Goal: Information Seeking & Learning: Learn about a topic

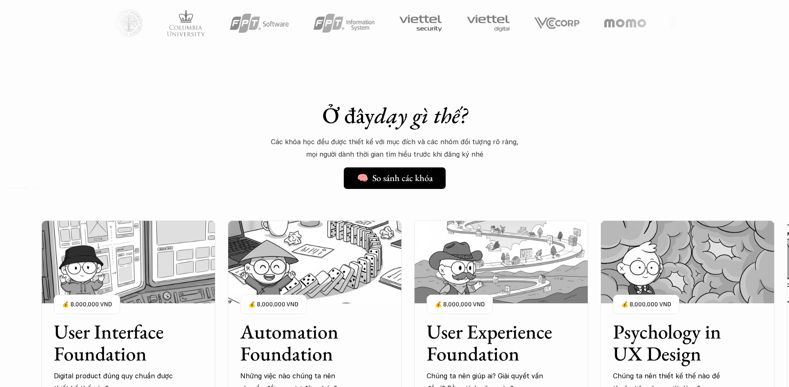
scroll to position [908, 0]
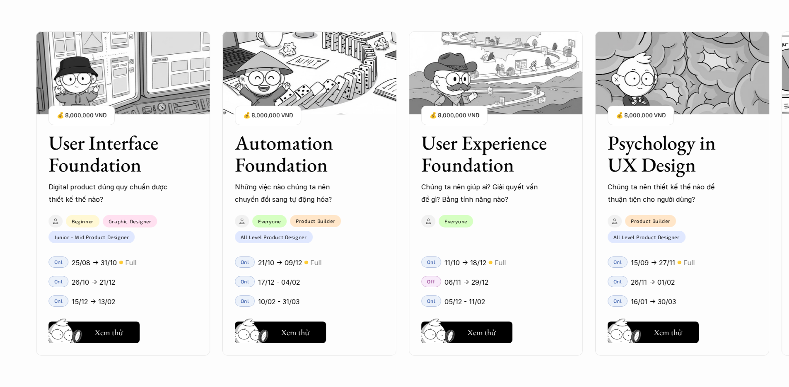
click at [99, 158] on h3 "User Interface Foundation" at bounding box center [112, 154] width 128 height 44
click at [114, 141] on h3 "User Interface Foundation" at bounding box center [112, 154] width 128 height 44
click at [124, 325] on button "Hay thôi Xem thử" at bounding box center [93, 332] width 91 height 22
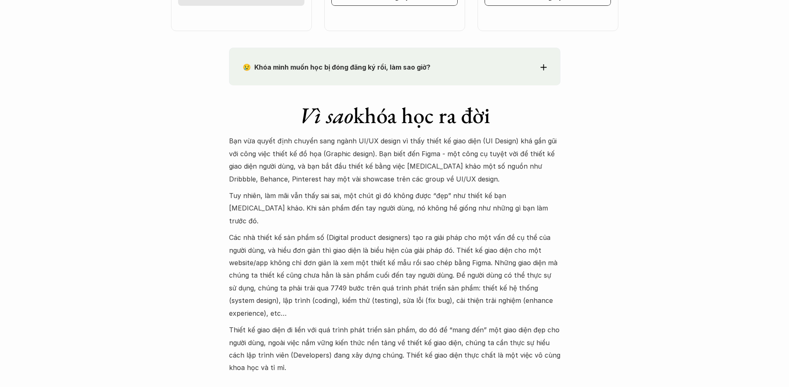
scroll to position [724, 0]
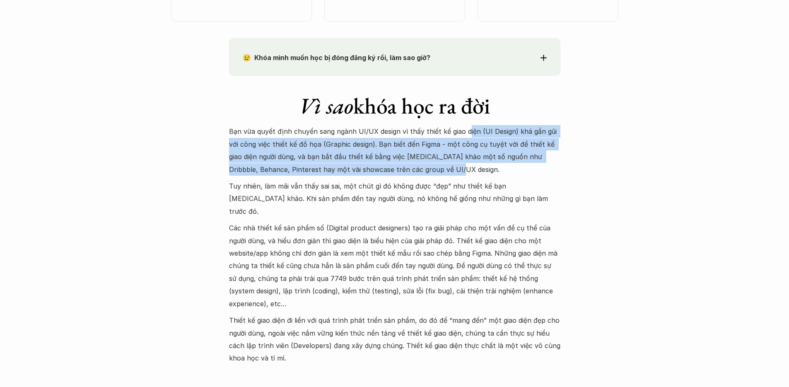
drag, startPoint x: 441, startPoint y: 167, endPoint x: 465, endPoint y: 130, distance: 44.3
click at [465, 130] on p "Bạn vừa quyết định chuyển sang ngành UI/UX design vì thấy thiết kế giao diện (U…" at bounding box center [394, 150] width 331 height 50
click at [470, 175] on p "Bạn vừa quyết định chuyển sang ngành UI/UX design vì thấy thiết kế giao diện (U…" at bounding box center [394, 150] width 331 height 50
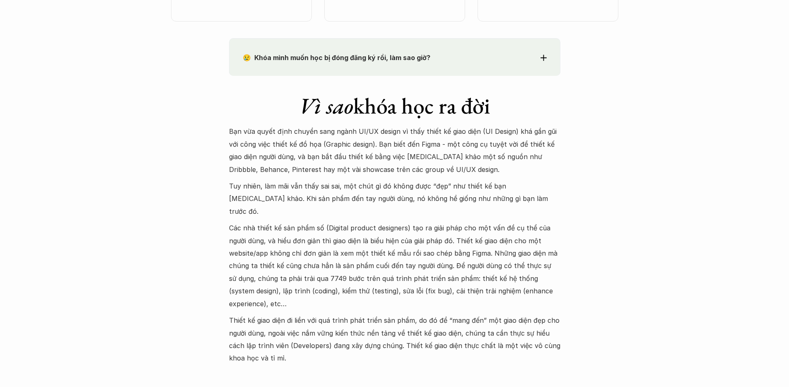
drag, startPoint x: 470, startPoint y: 175, endPoint x: 486, endPoint y: 168, distance: 17.8
click at [486, 168] on p "Bạn vừa quyết định chuyển sang ngành UI/UX design vì thấy thiết kế giao diện (U…" at bounding box center [394, 150] width 331 height 50
drag, startPoint x: 486, startPoint y: 193, endPoint x: 486, endPoint y: 203, distance: 10.0
click at [486, 203] on p "Tuy nhiên, làm mãi vẫn thấy sai sai, một chút gì đó không được “đẹp” như thiết …" at bounding box center [394, 199] width 331 height 38
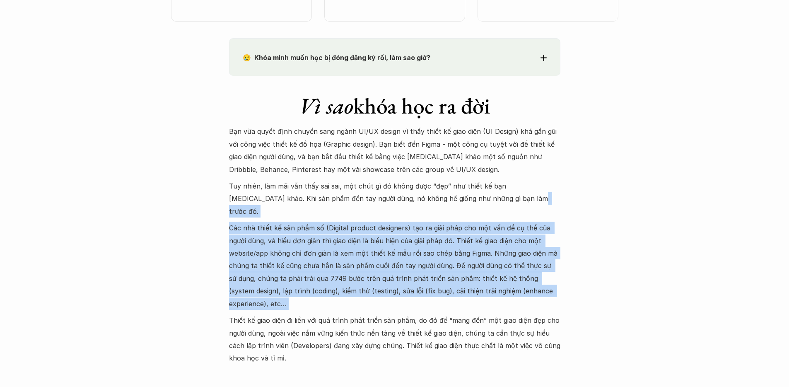
drag, startPoint x: 487, startPoint y: 299, endPoint x: 507, endPoint y: 203, distance: 98.2
click at [507, 203] on div "Bạn vừa quyết định chuyển sang ngành UI/UX design vì thấy thiết kế giao diện (U…" at bounding box center [394, 244] width 331 height 239
click at [507, 203] on p "Tuy nhiên, làm mãi vẫn thấy sai sai, một chút gì đó không được “đẹp” như thiết …" at bounding box center [394, 199] width 331 height 38
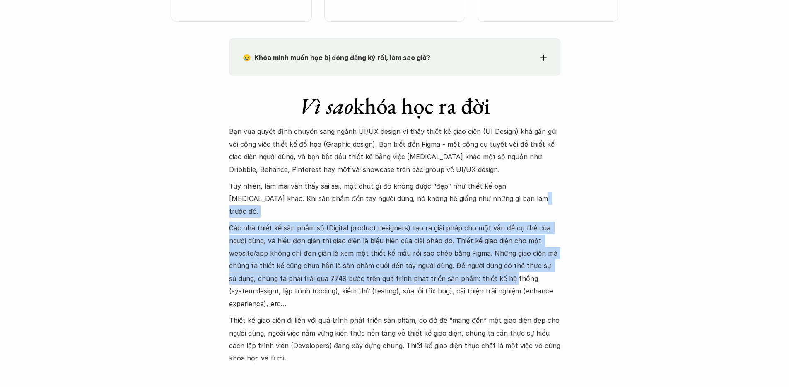
drag, startPoint x: 507, startPoint y: 203, endPoint x: 497, endPoint y: 262, distance: 59.2
click at [497, 262] on div "Bạn vừa quyết định chuyển sang ngành UI/UX design vì thấy thiết kế giao diện (U…" at bounding box center [394, 244] width 331 height 239
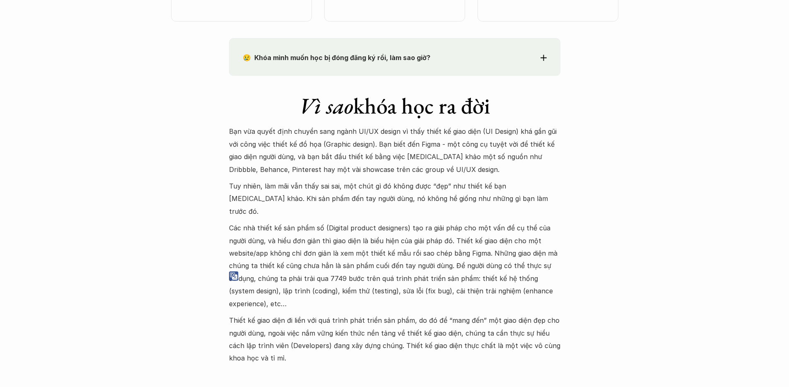
click at [494, 280] on p "Các nhà thiết kế sản phẩm số (Digital product designers) tạo ra giải pháp cho m…" at bounding box center [394, 265] width 331 height 88
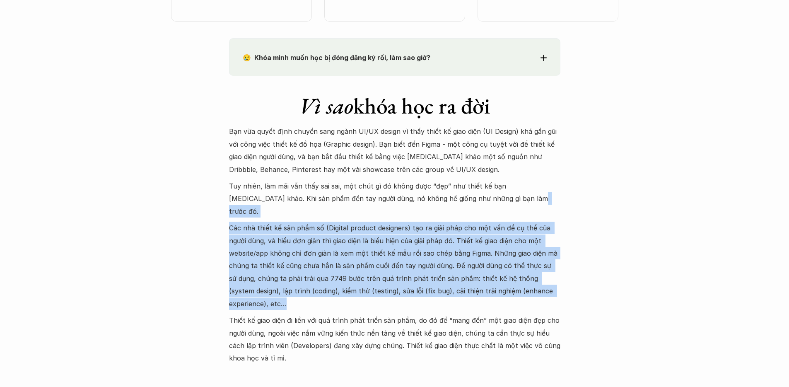
drag, startPoint x: 493, startPoint y: 286, endPoint x: 529, endPoint y: 195, distance: 98.5
click at [529, 195] on div "Bạn vừa quyết định chuyển sang ngành UI/UX design vì thấy thiết kế giao diện (U…" at bounding box center [394, 244] width 331 height 239
click at [529, 195] on p "Tuy nhiên, làm mãi vẫn thấy sai sai, một chút gì đó không được “đẹp” như thiết …" at bounding box center [394, 199] width 331 height 38
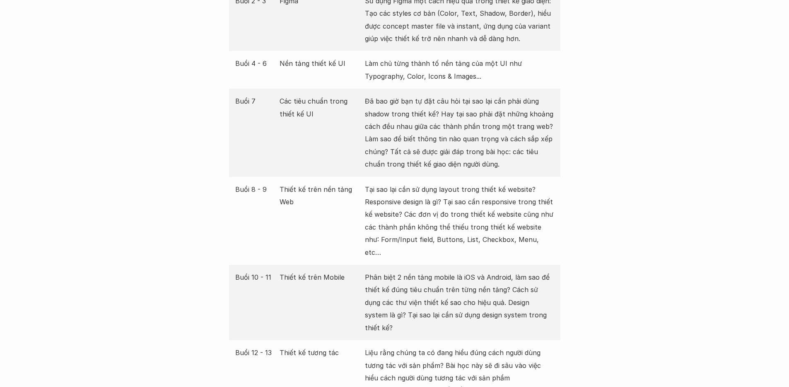
scroll to position [1254, 0]
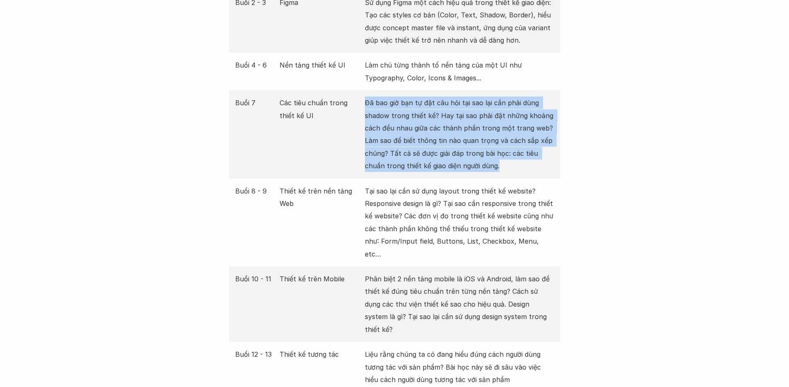
drag, startPoint x: 518, startPoint y: 162, endPoint x: 509, endPoint y: 84, distance: 79.2
click at [509, 90] on div "Buổi 7 Các tiêu chuẩn trong thiết kế UI Đã bao giờ bạn tự đặt câu hỏi tại sao l…" at bounding box center [394, 134] width 331 height 88
click at [503, 126] on p "Đã bao giờ bạn tự đặt câu hỏi tại sao lại cần phải dùng shadow trong thiết kế? …" at bounding box center [459, 133] width 189 height 75
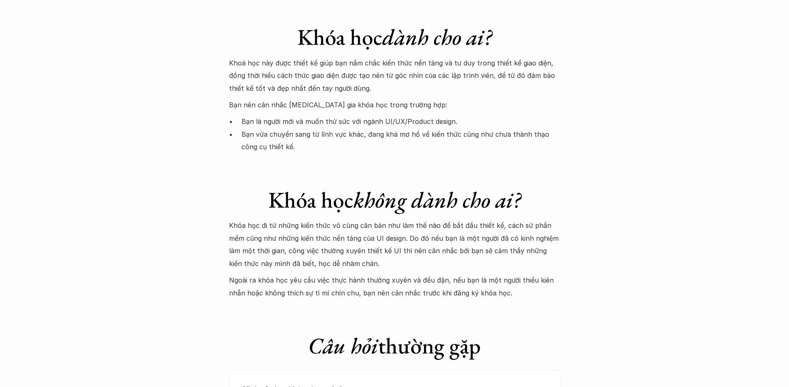
scroll to position [2328, 0]
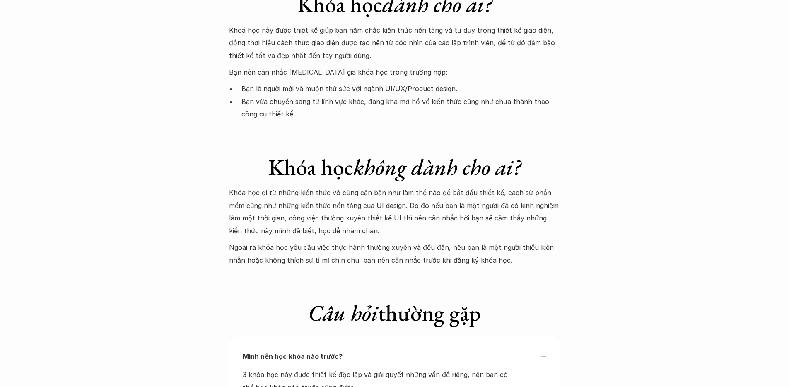
drag, startPoint x: 408, startPoint y: 190, endPoint x: 426, endPoint y: 182, distance: 19.3
click at [426, 186] on div "Khóa học đi từ những kiến thức vô cùng căn bản như làm thế nào để bắt đầu thiết…" at bounding box center [394, 225] width 331 height 79
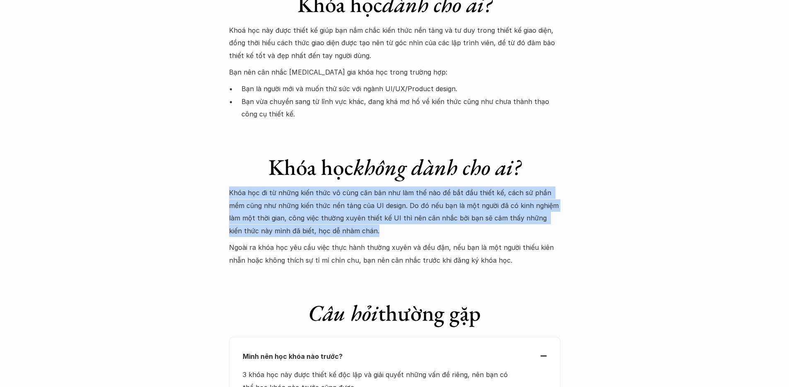
drag, startPoint x: 426, startPoint y: 182, endPoint x: 453, endPoint y: 131, distance: 58.0
click at [453, 137] on div "Khóa học không dành cho ai? Khóa học đi từ những kiến thức vô cùng căn bản như …" at bounding box center [394, 201] width 331 height 129
click at [443, 186] on p "Khóa học đi từ những kiến thức vô cùng căn bản như làm thế nào để bắt đầu thiết…" at bounding box center [394, 211] width 331 height 50
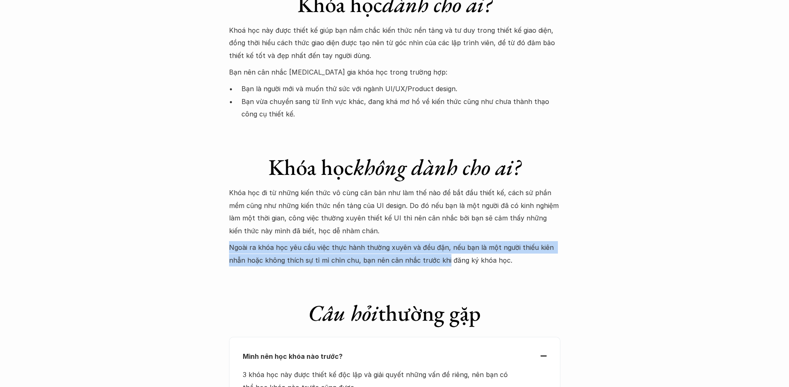
drag, startPoint x: 442, startPoint y: 209, endPoint x: 447, endPoint y: 190, distance: 18.8
click at [447, 241] on p "Ngoài ra khóa học yêu cầu việc thực hành thường xuyên và đều đặn, nếu bạn là mộ…" at bounding box center [394, 253] width 331 height 25
click at [454, 241] on p "Ngoài ra khóa học yêu cầu việc thực hành thường xuyên và đều đặn, nếu bạn là mộ…" at bounding box center [394, 253] width 331 height 25
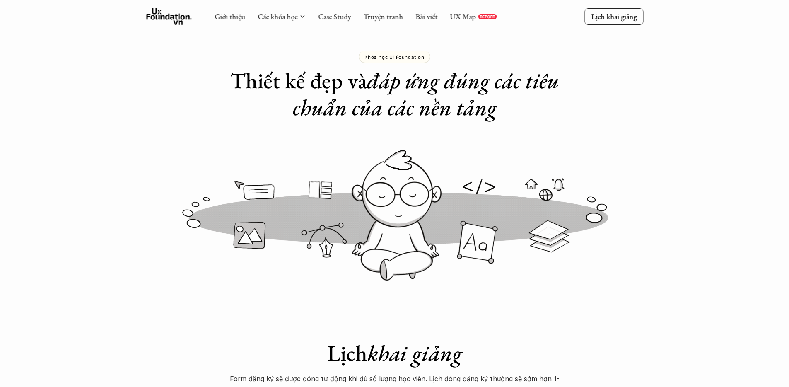
scroll to position [0, 0]
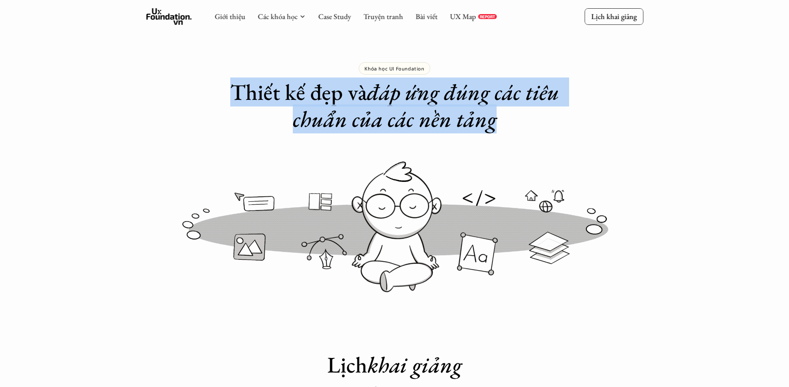
drag, startPoint x: 556, startPoint y: 62, endPoint x: 547, endPoint y: 119, distance: 57.8
click at [545, 120] on div "Khóa học UI Foundation Thiết kế đẹp và đáp ứng đúng các tiêu chuẩn của các nền …" at bounding box center [394, 66] width 789 height 132
click at [670, 130] on div "Khóa học UI Foundation Thiết kế đẹp và đáp ứng đúng các tiêu chuẩn của các nền …" at bounding box center [394, 66] width 789 height 132
drag, startPoint x: 380, startPoint y: 96, endPoint x: 214, endPoint y: 81, distance: 166.7
click at [215, 80] on div "Khóa học UI Foundation Thiết kế đẹp và đáp ứng đúng các tiêu chuẩn của các nền …" at bounding box center [394, 66] width 789 height 132
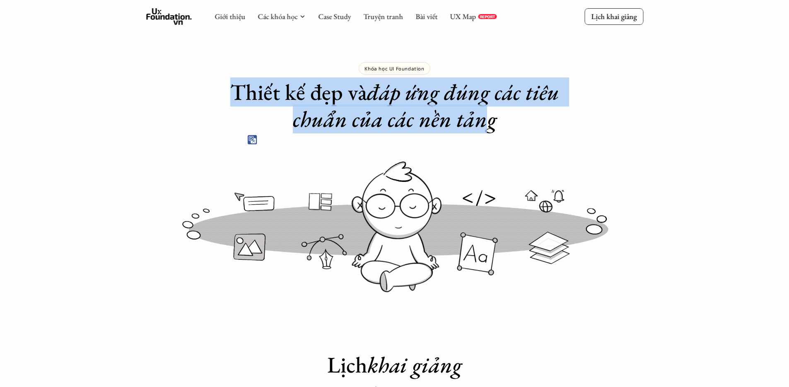
click at [438, 99] on em "đáp ứng đúng các tiêu chuẩn của các nền tảng" at bounding box center [428, 105] width 271 height 56
